Goal: Check status: Check status

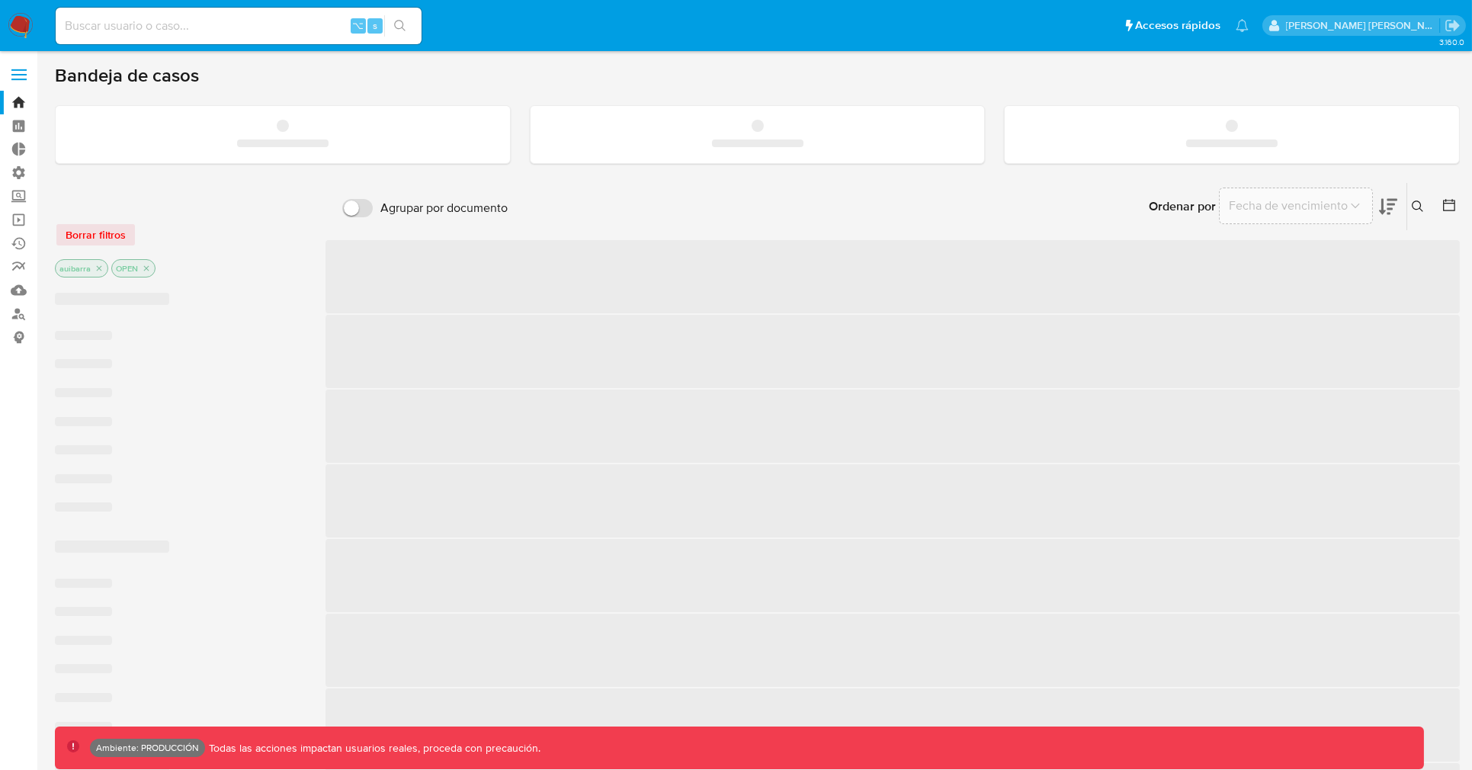
click at [274, 29] on input at bounding box center [239, 26] width 366 height 20
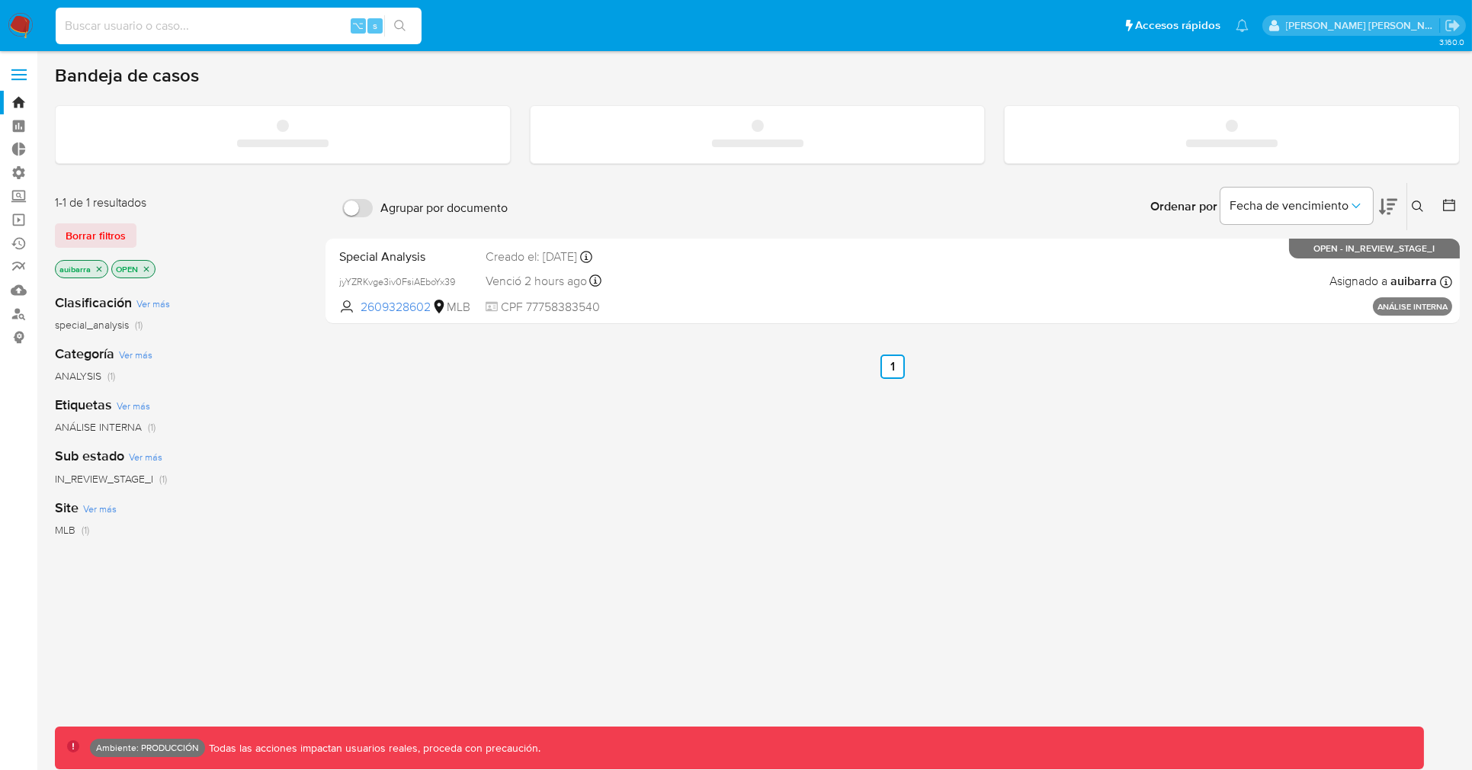
paste input "474537967"
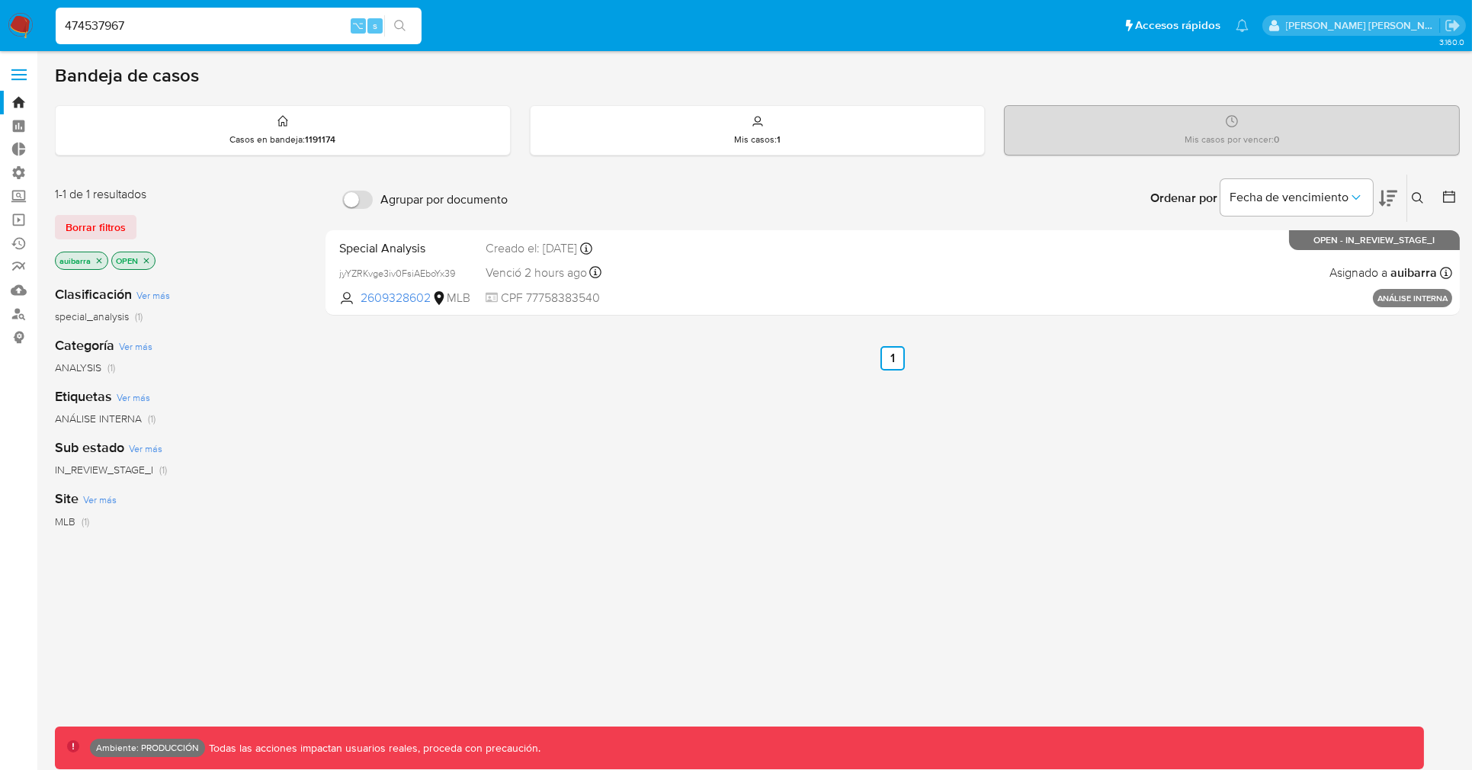
type input "474537967"
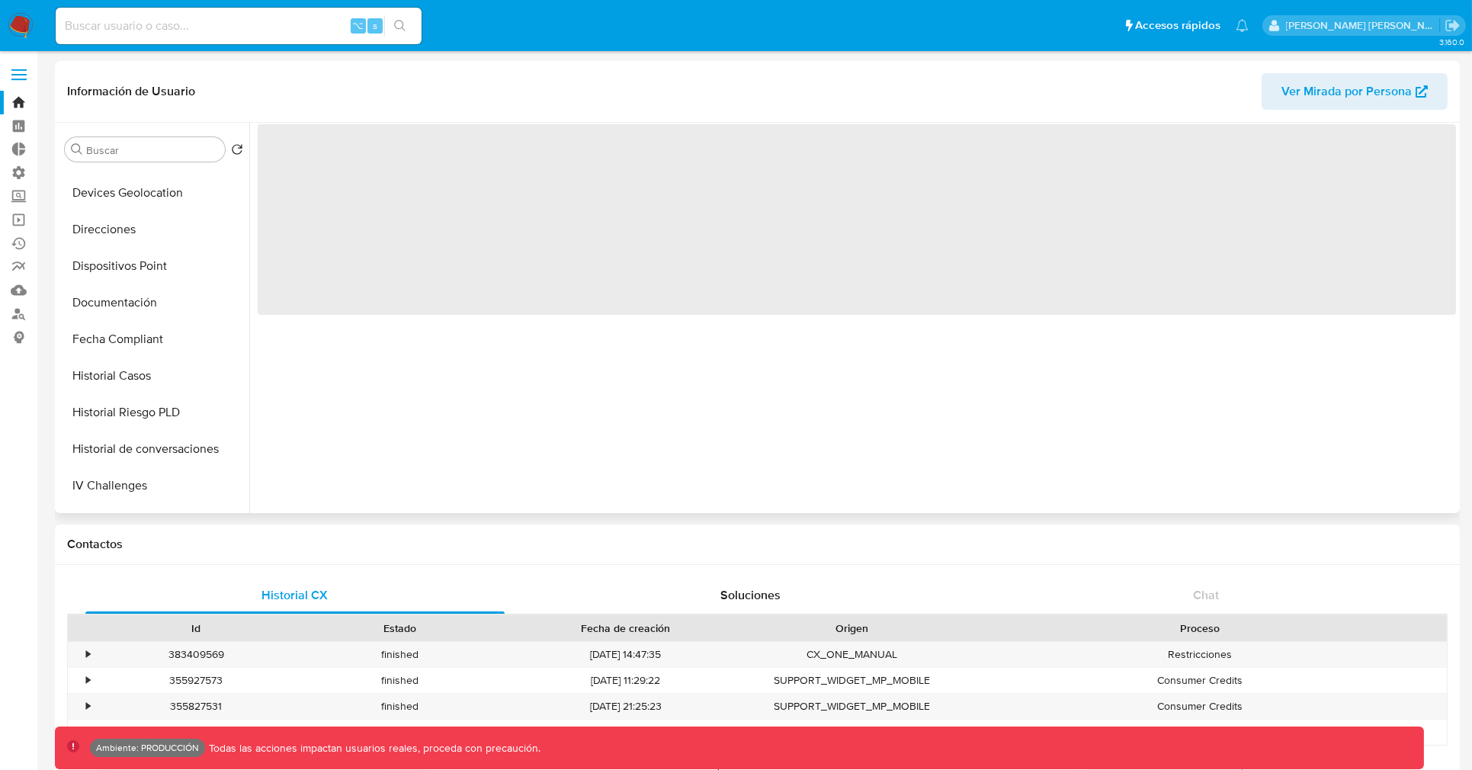
select select "10"
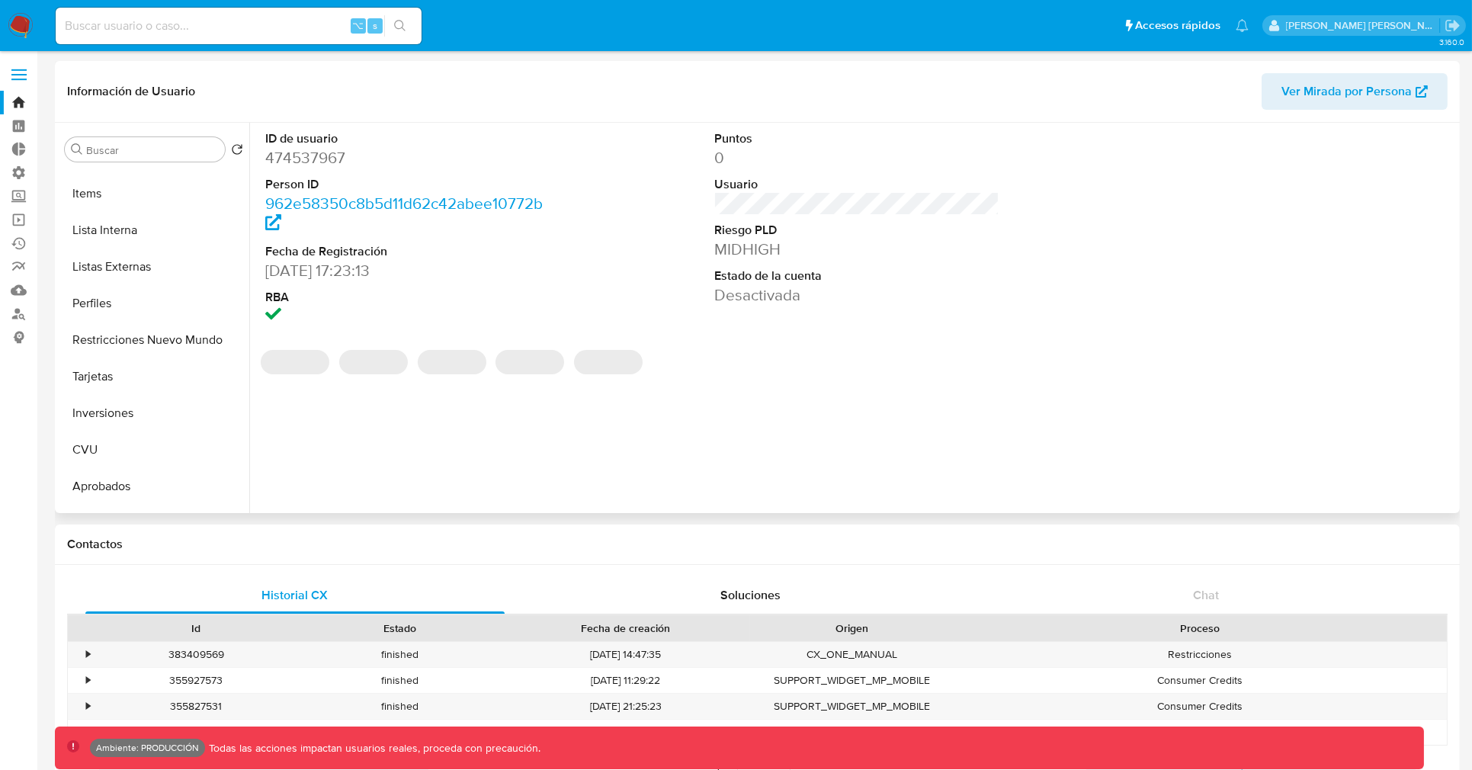
scroll to position [725, 0]
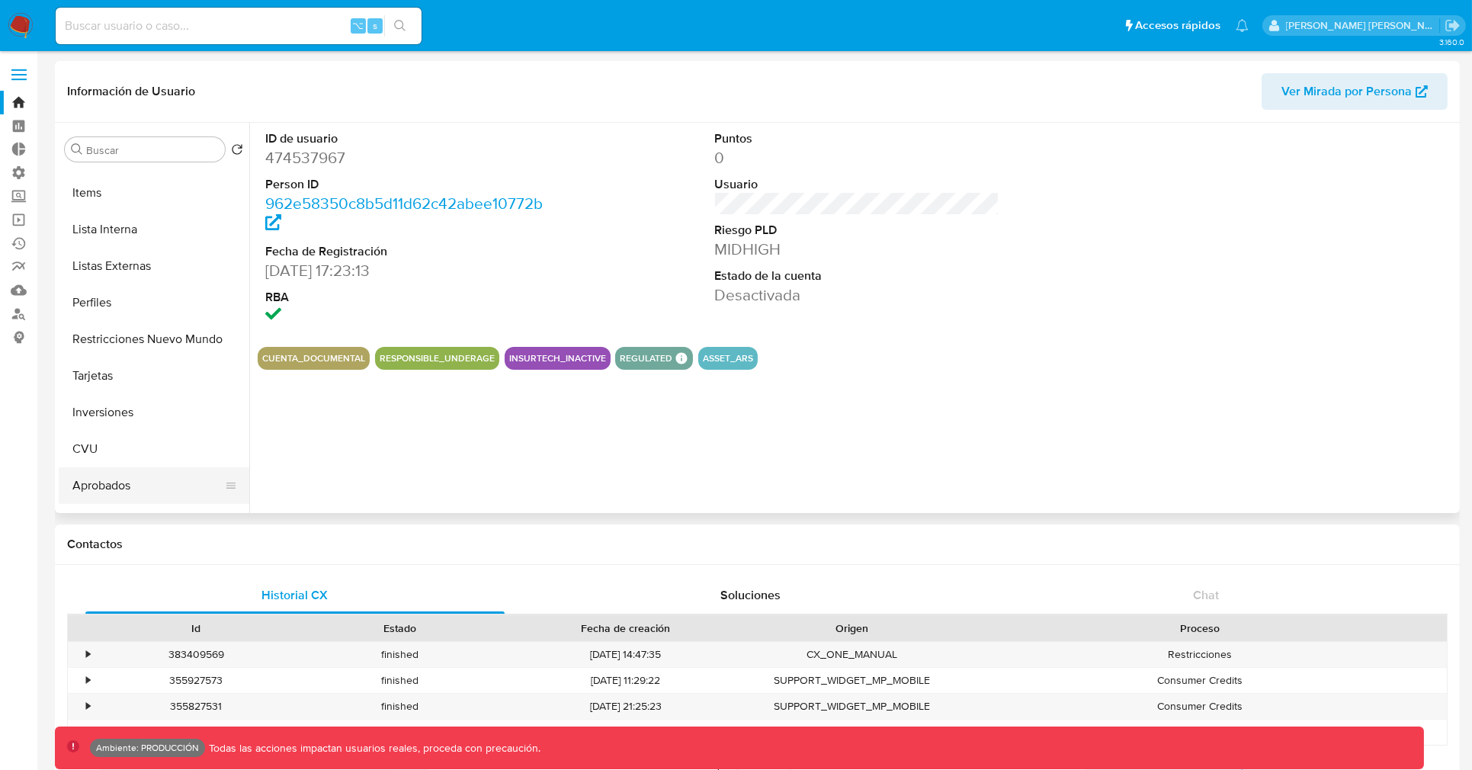
click at [106, 477] on button "Aprobados" at bounding box center [148, 485] width 178 height 37
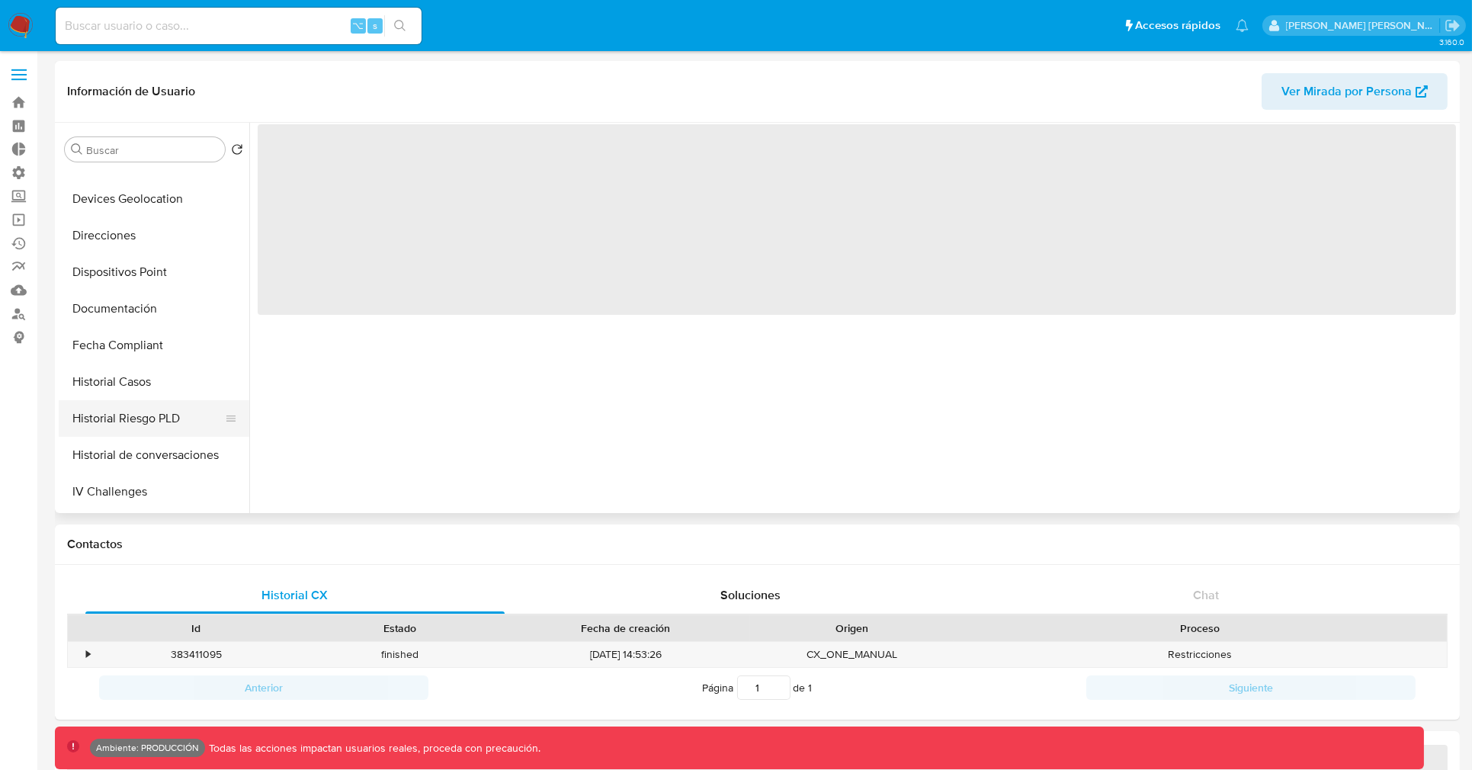
select select "10"
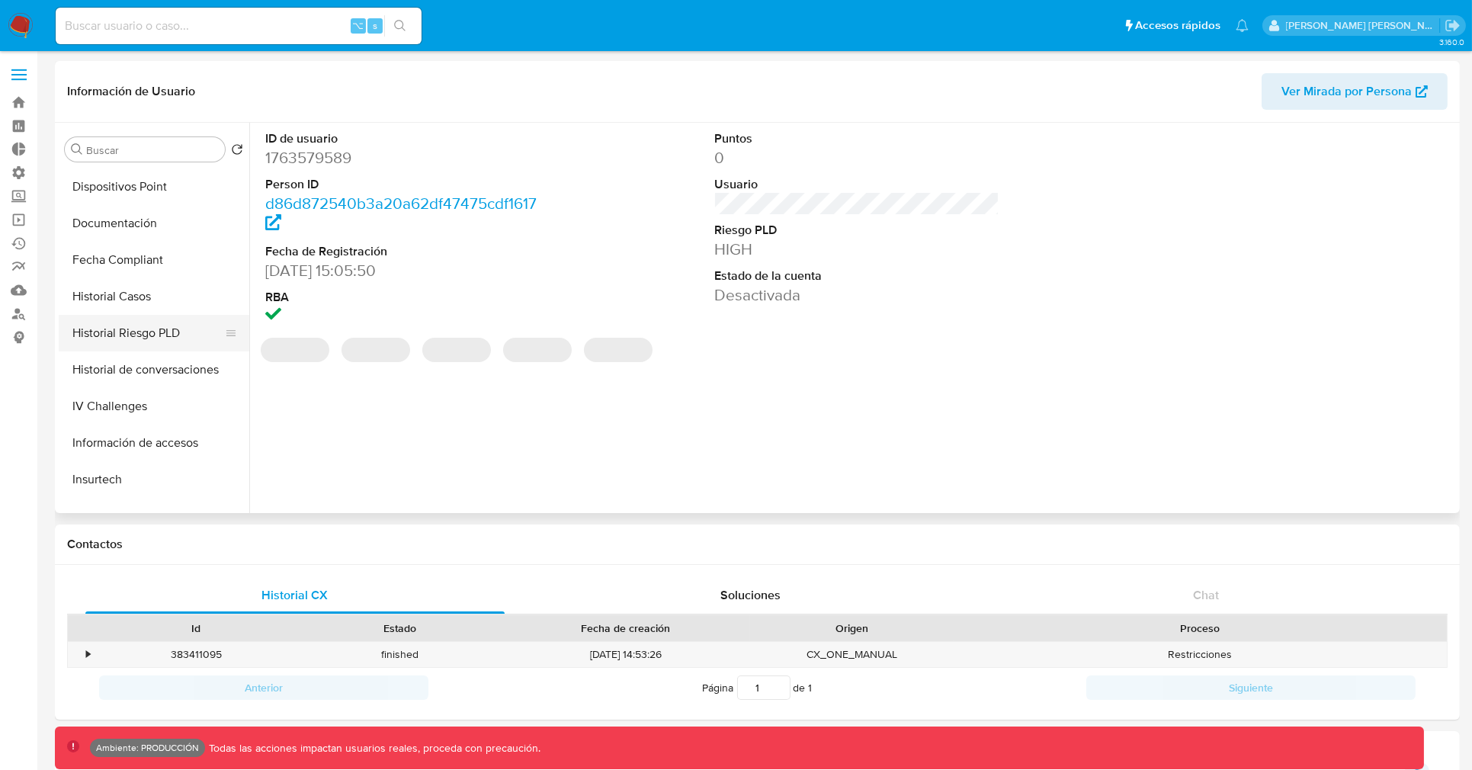
scroll to position [753, 0]
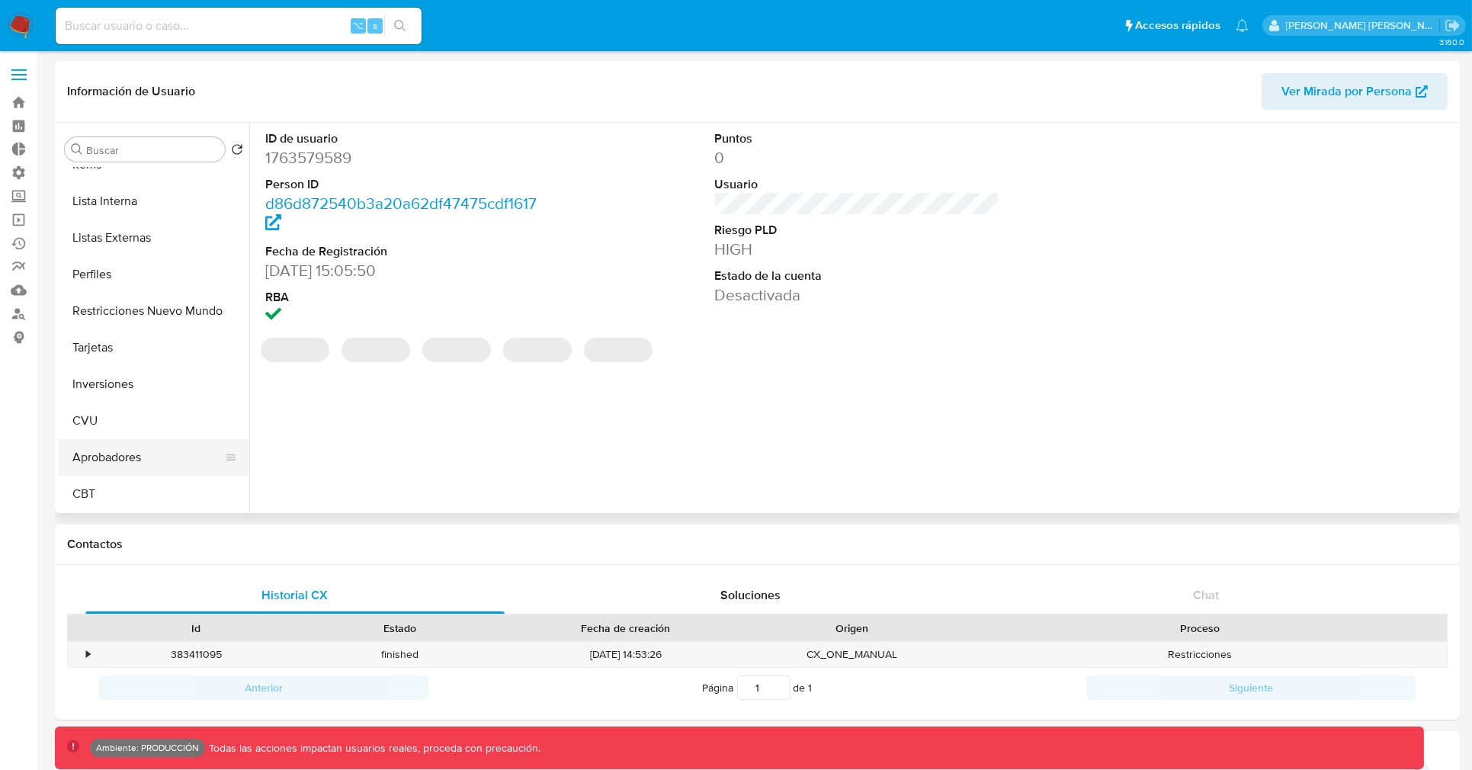
click at [117, 448] on button "Aprobadores" at bounding box center [148, 457] width 178 height 37
